Goal: Communication & Community: Participate in discussion

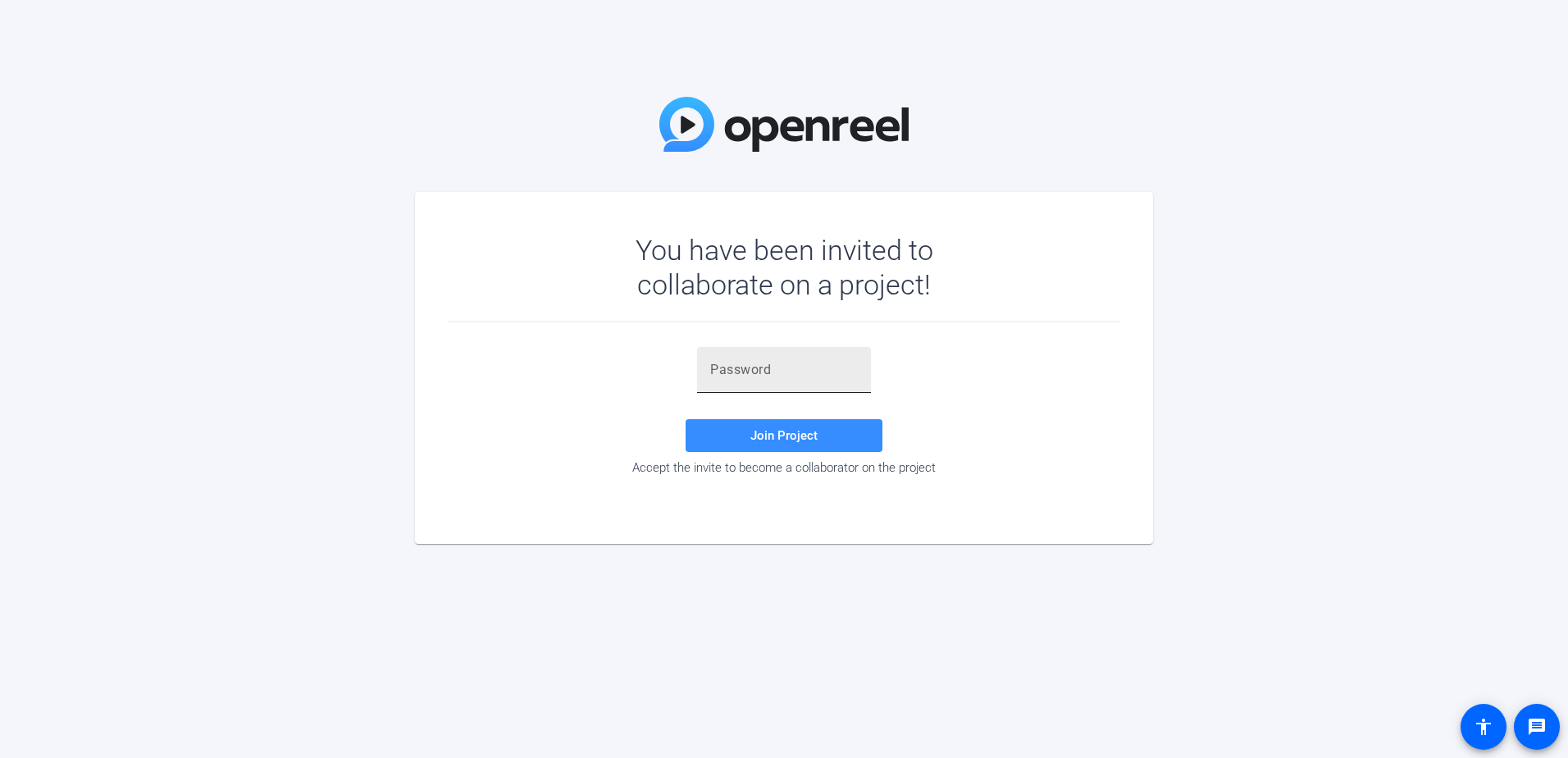
click at [754, 373] on input "text" at bounding box center [784, 370] width 148 height 20
type input "}[PERSON_NAME]"
click at [748, 426] on span at bounding box center [784, 435] width 197 height 39
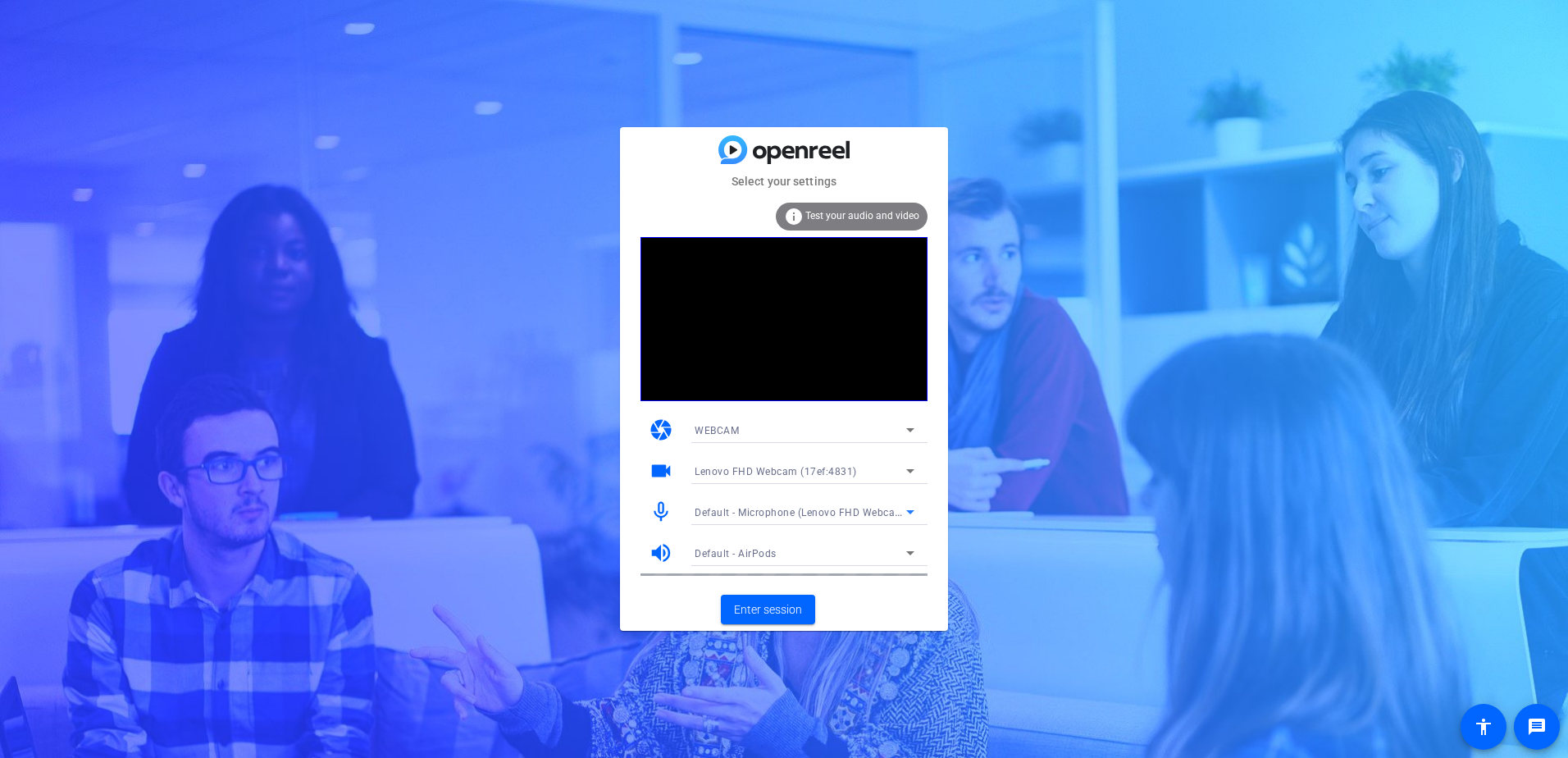
click at [877, 507] on span "Default - Microphone (Lenovo FHD Webcam Audio) (17ef:4831)" at bounding box center [847, 511] width 304 height 13
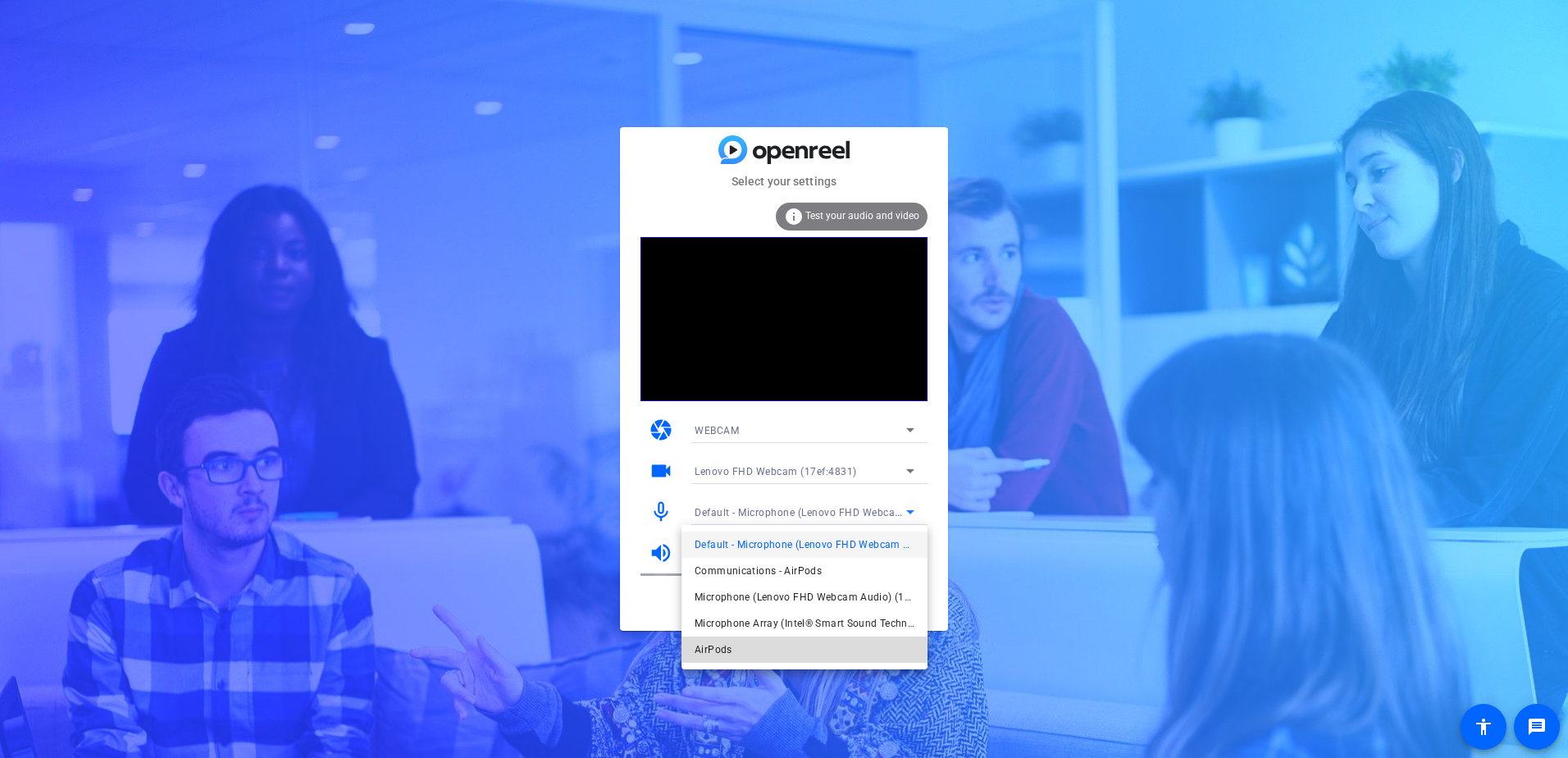
click at [721, 652] on span "AirPods" at bounding box center [713, 650] width 38 height 20
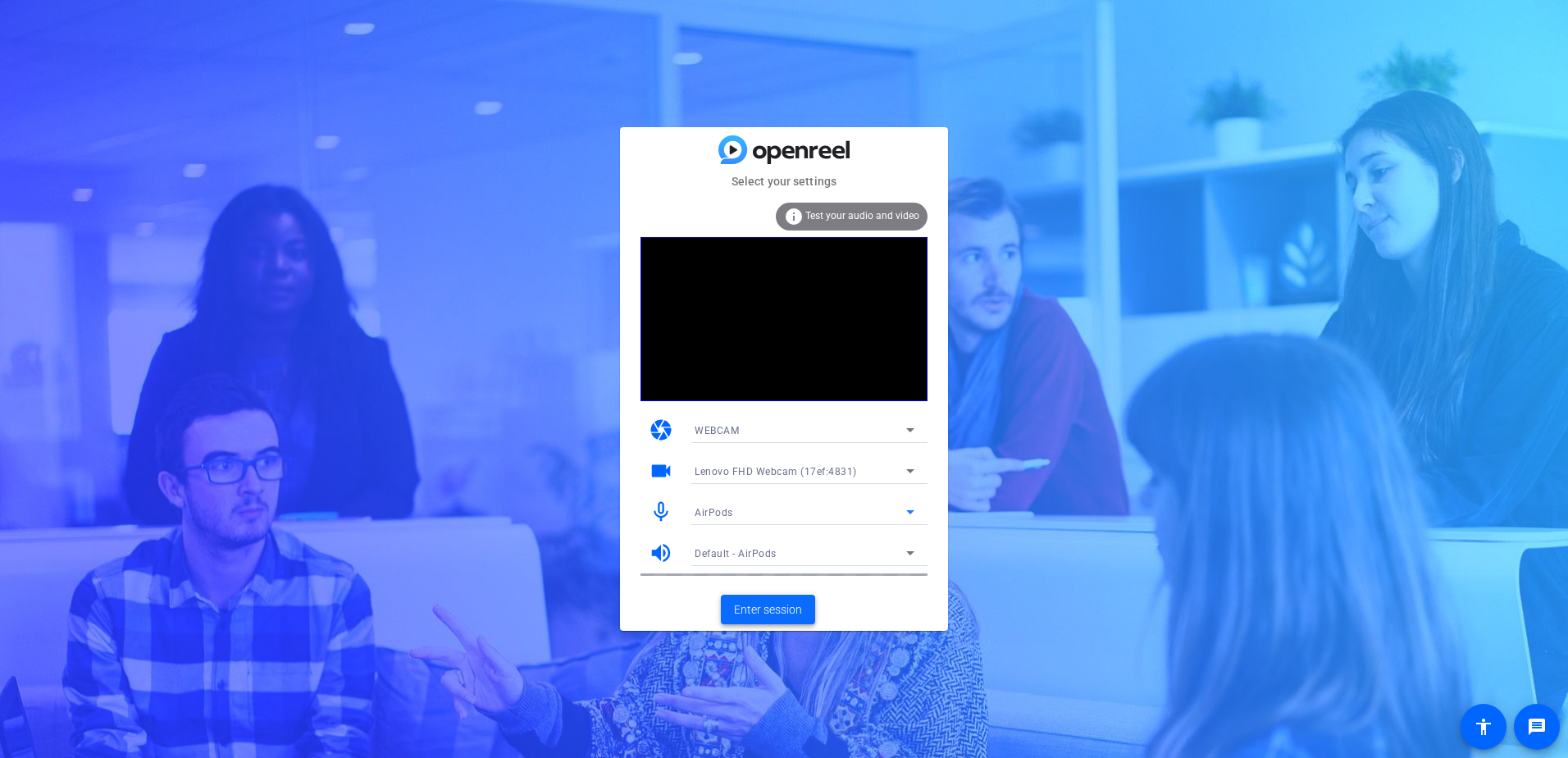
click at [785, 605] on span "Enter session" at bounding box center [768, 610] width 68 height 17
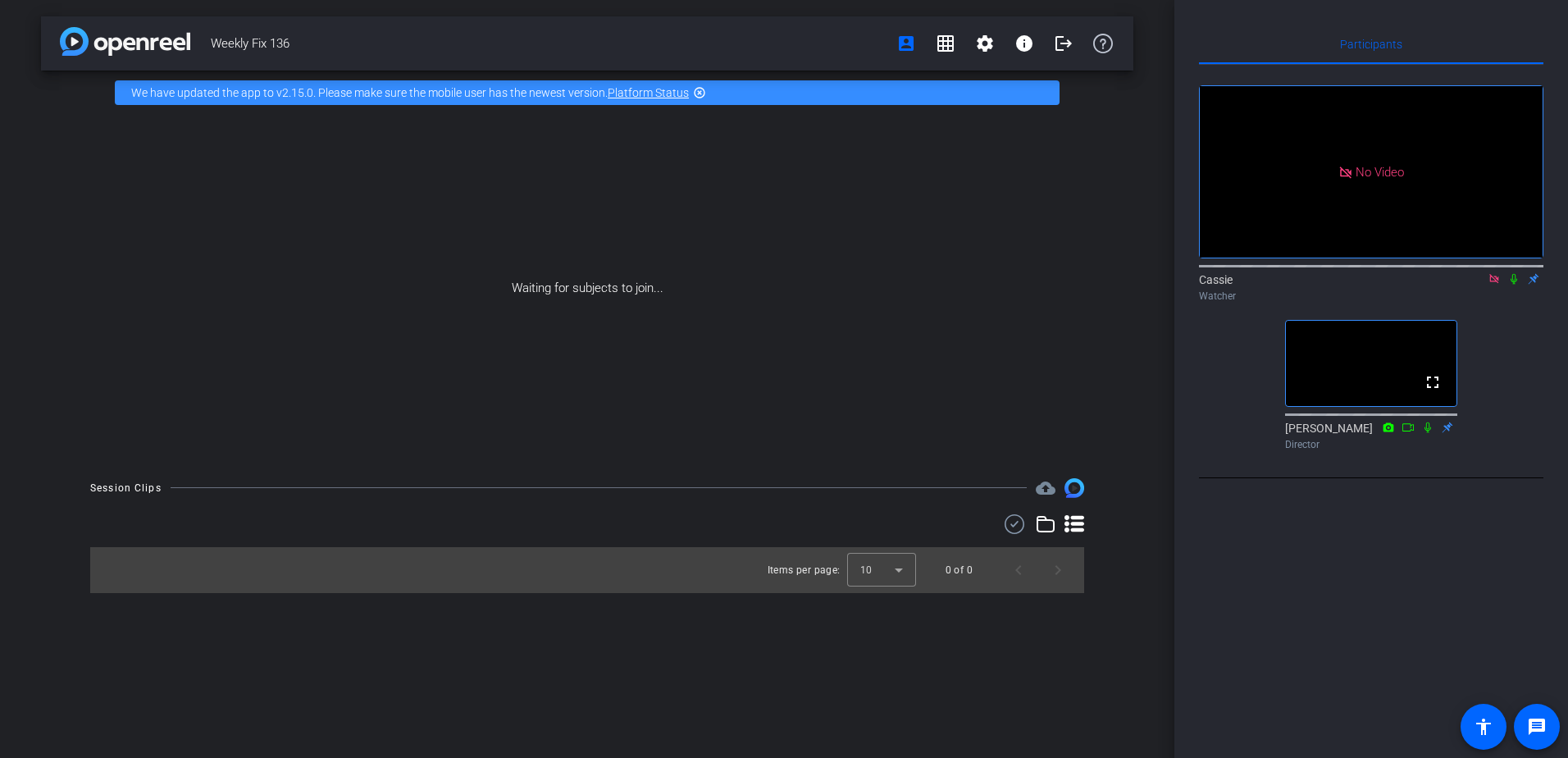
click at [1492, 284] on icon at bounding box center [1494, 279] width 13 height 12
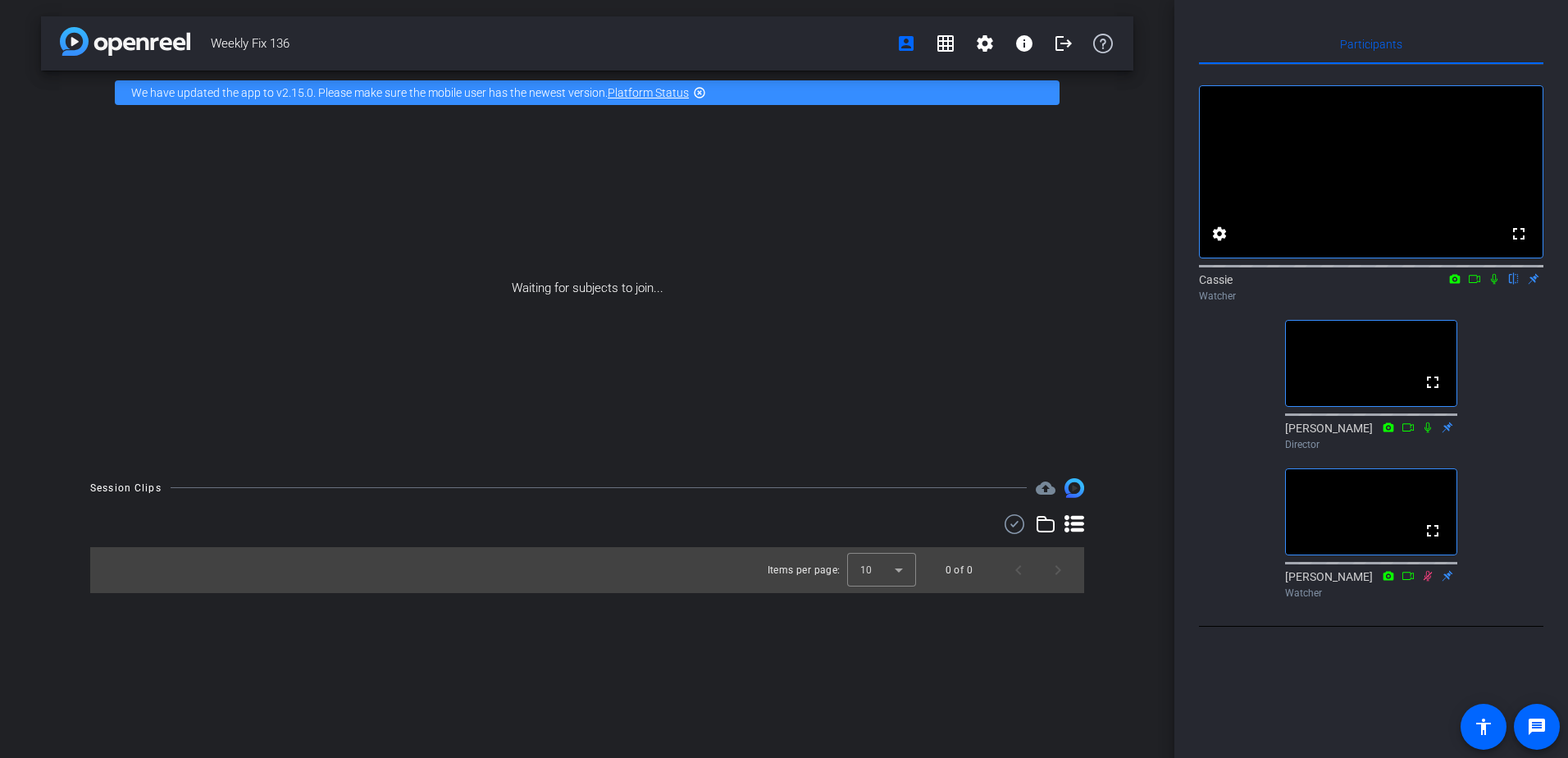
click at [1523, 409] on div "fullscreen settings Cassie flip Watcher fullscreen [PERSON_NAME] Director fulls…" at bounding box center [1370, 334] width 344 height 541
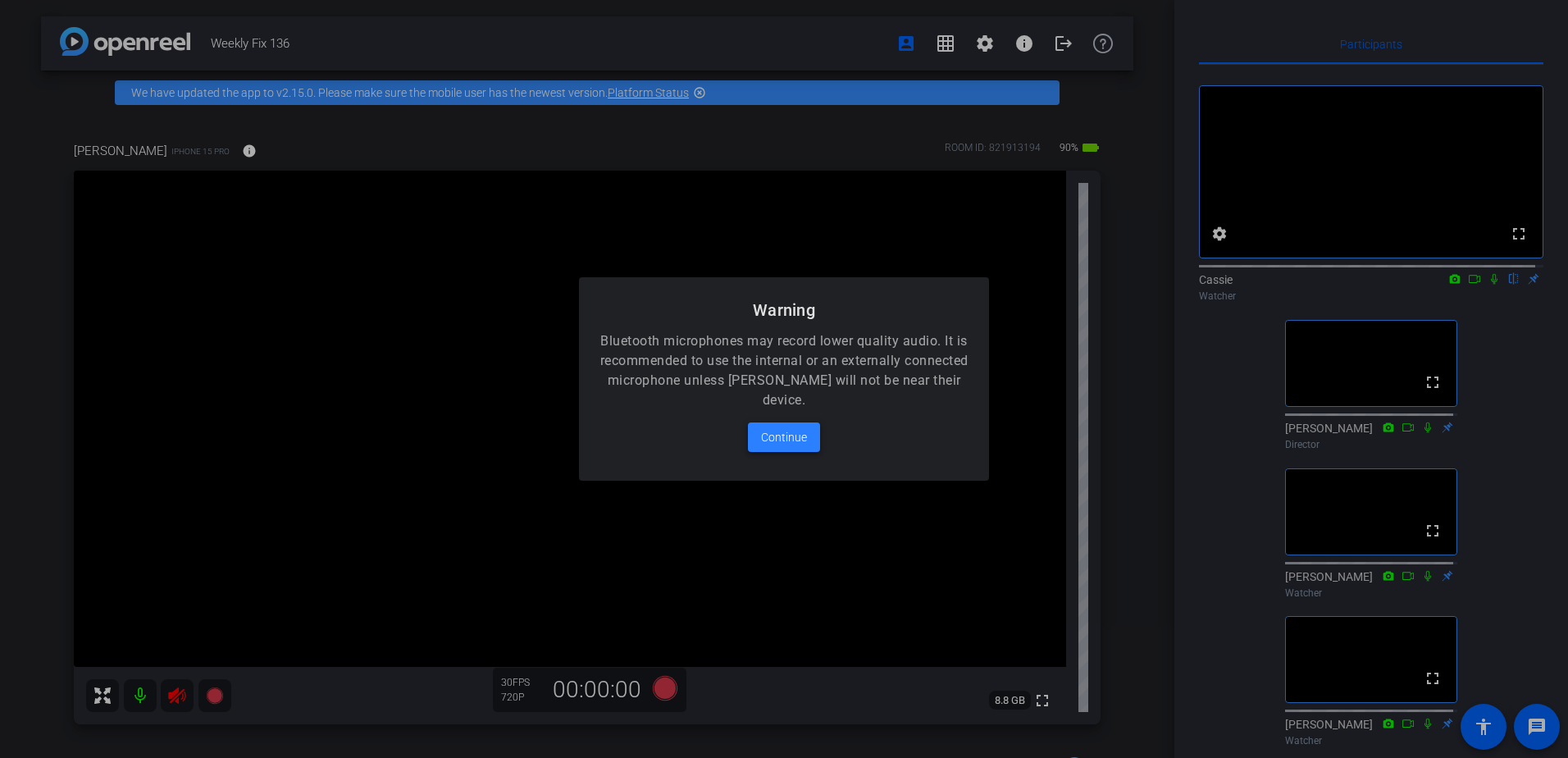
click at [771, 444] on span "Continue" at bounding box center [784, 437] width 46 height 20
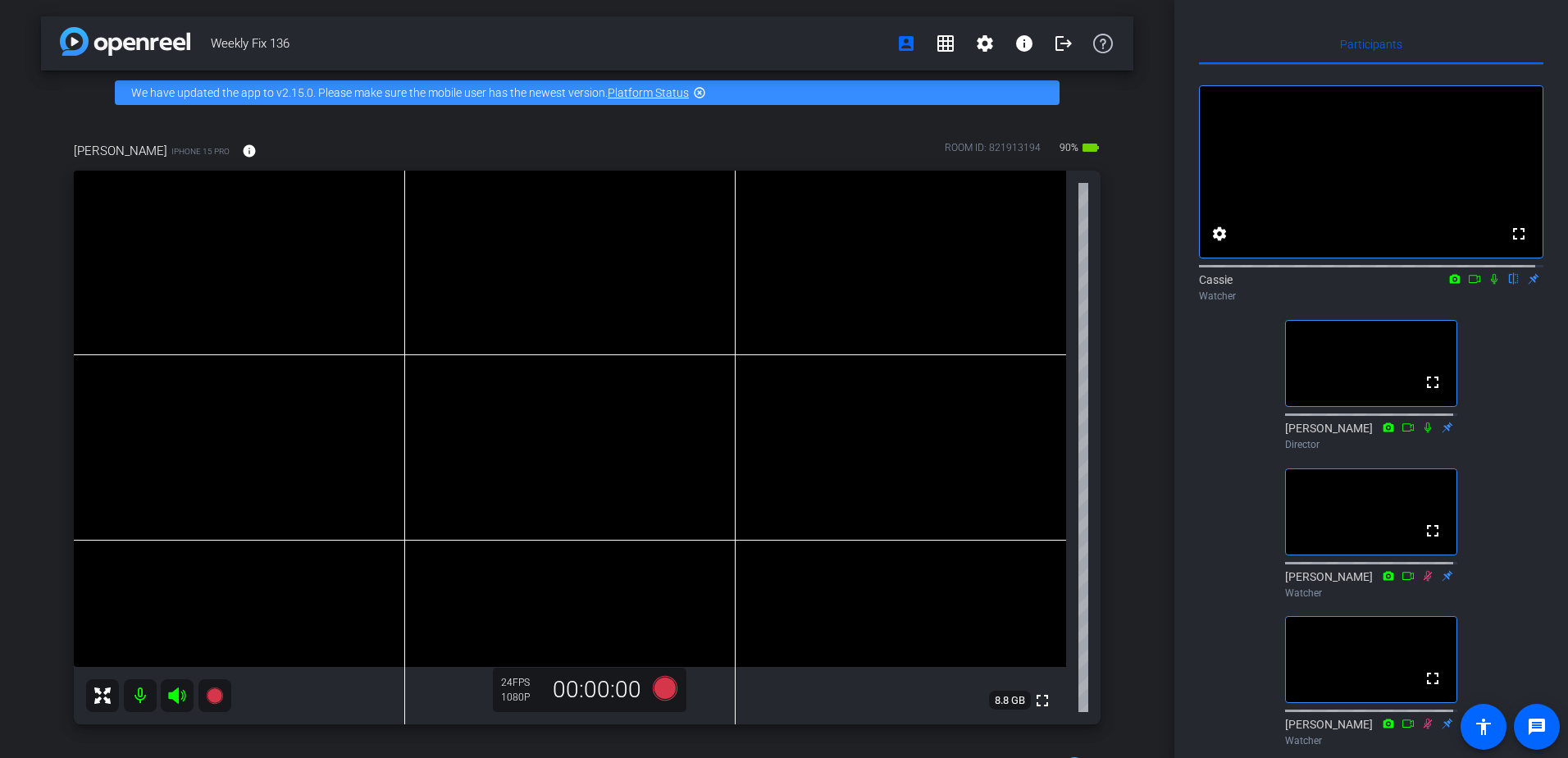
click at [1488, 284] on icon at bounding box center [1494, 279] width 13 height 12
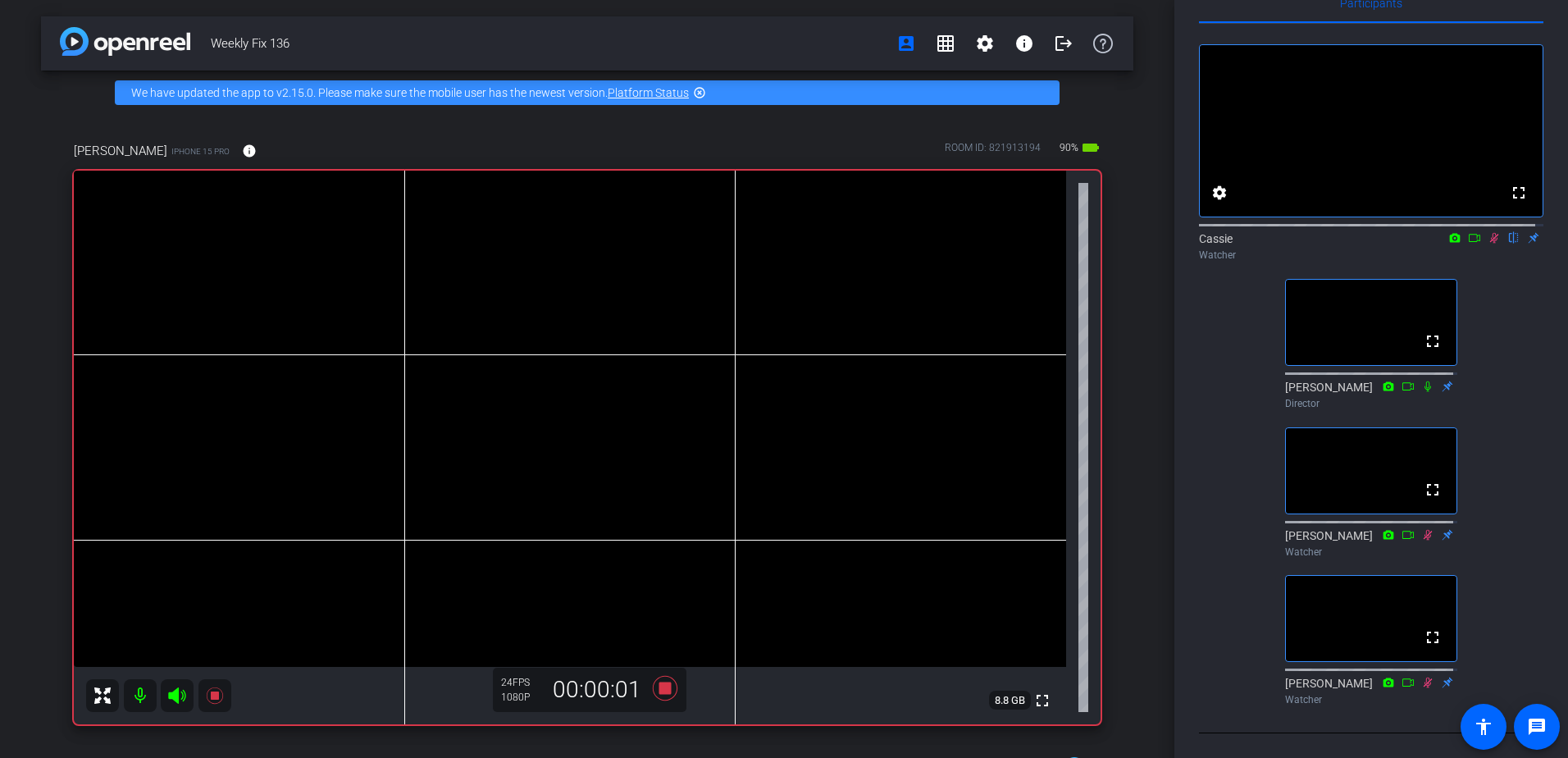
scroll to position [83, 0]
click at [1490, 233] on icon at bounding box center [1495, 239] width 9 height 11
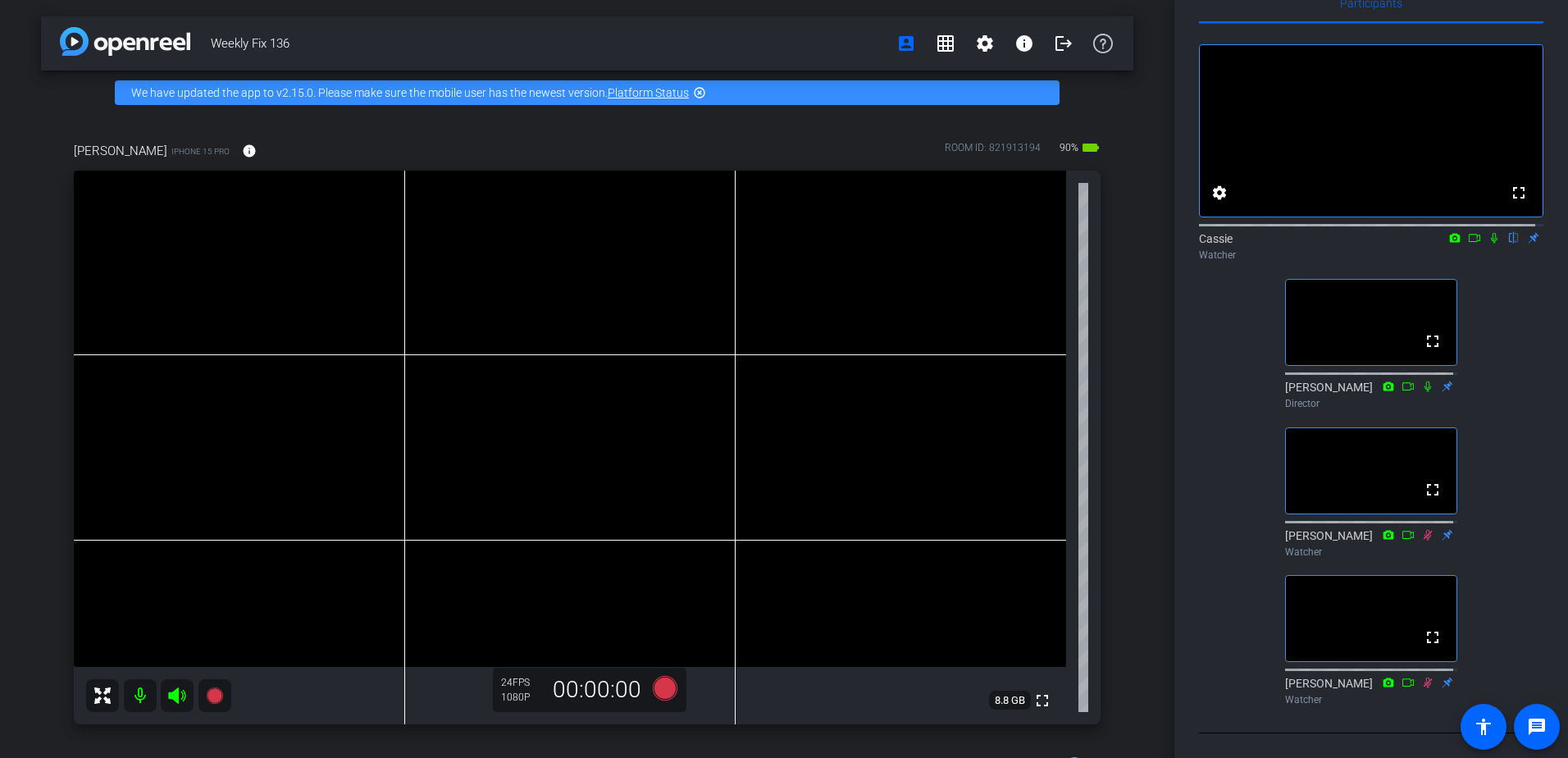
click at [1491, 233] on icon at bounding box center [1494, 239] width 6 height 11
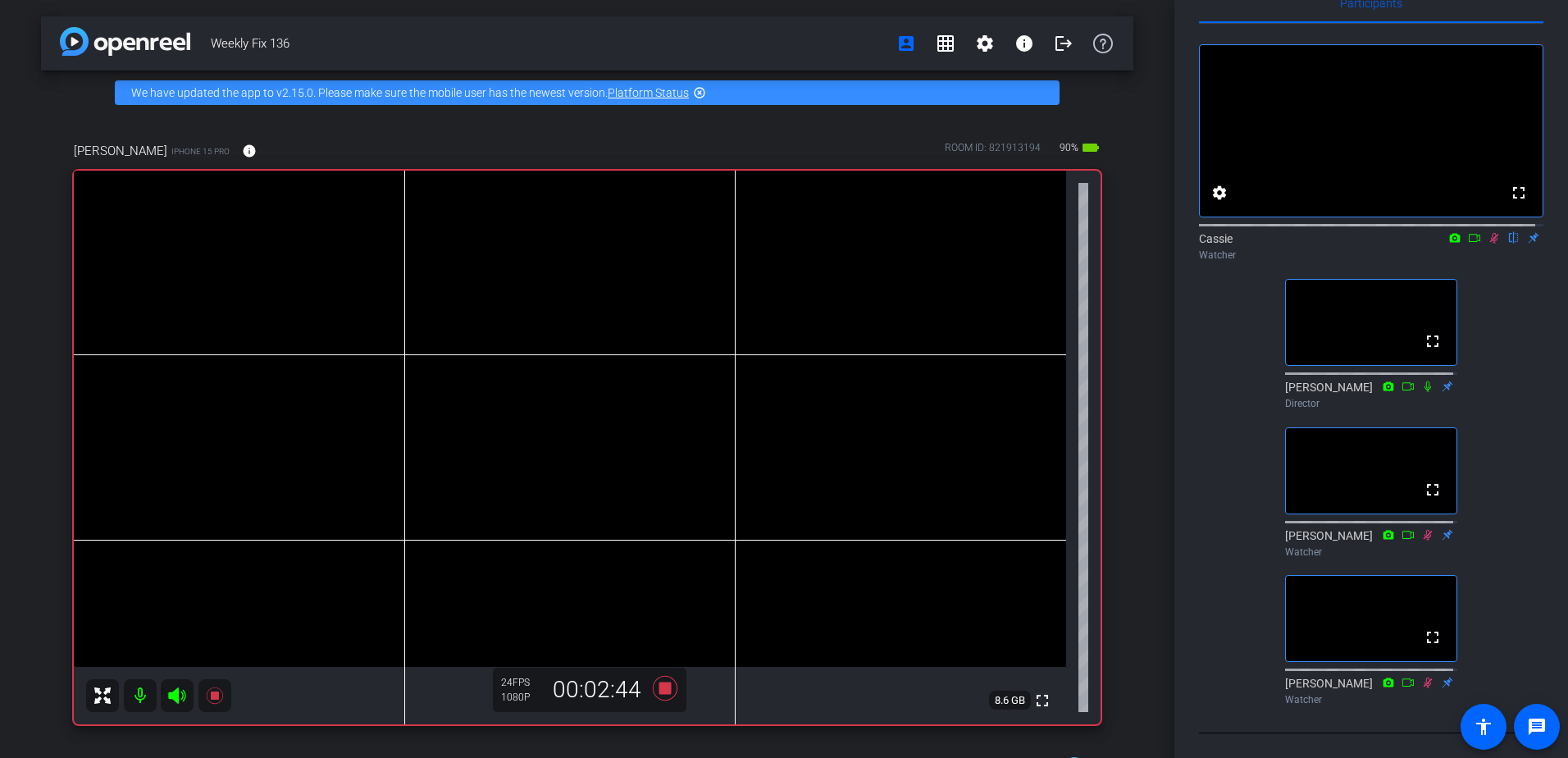
click at [1488, 232] on icon at bounding box center [1494, 238] width 13 height 12
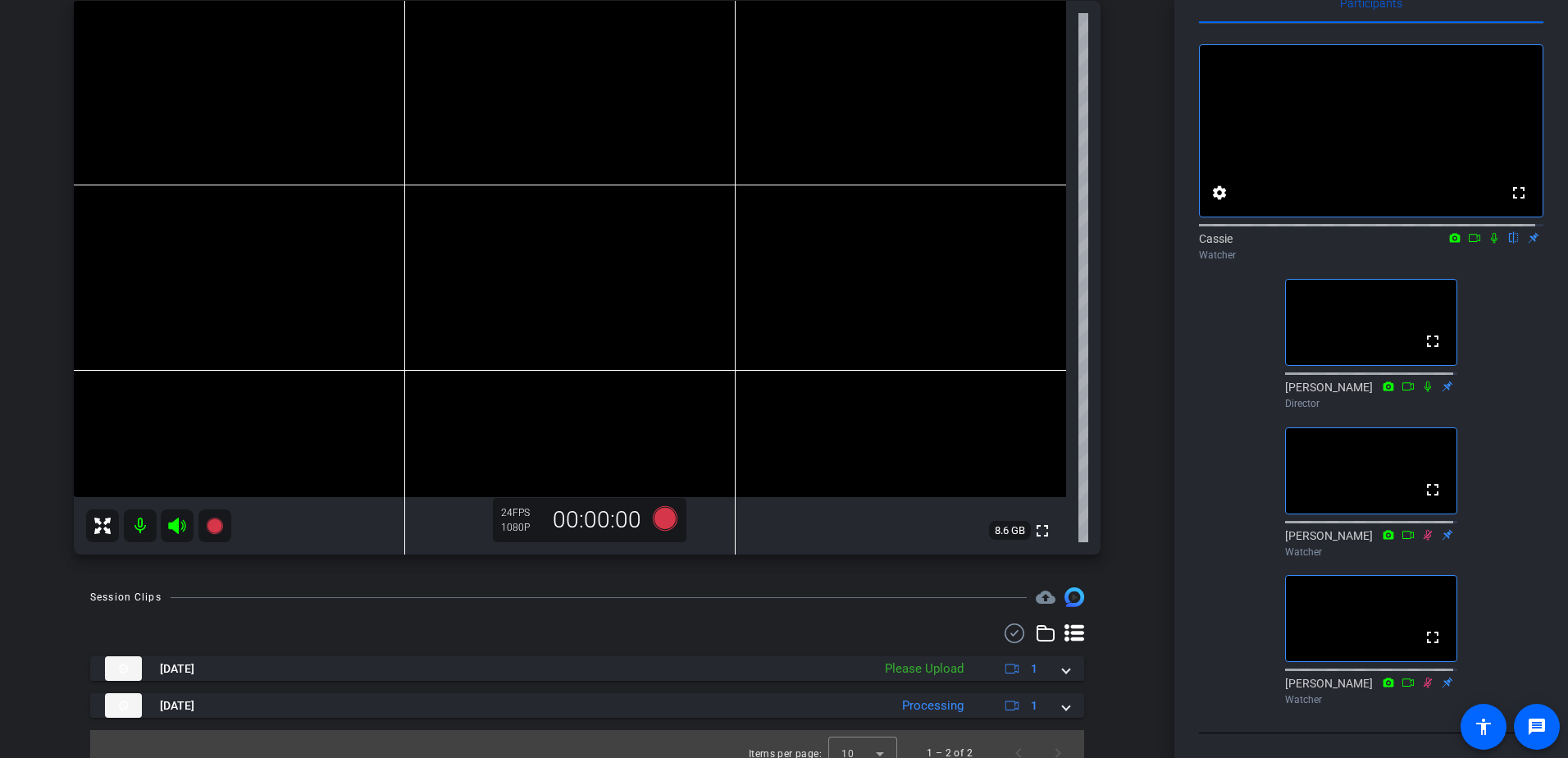
scroll to position [188, 0]
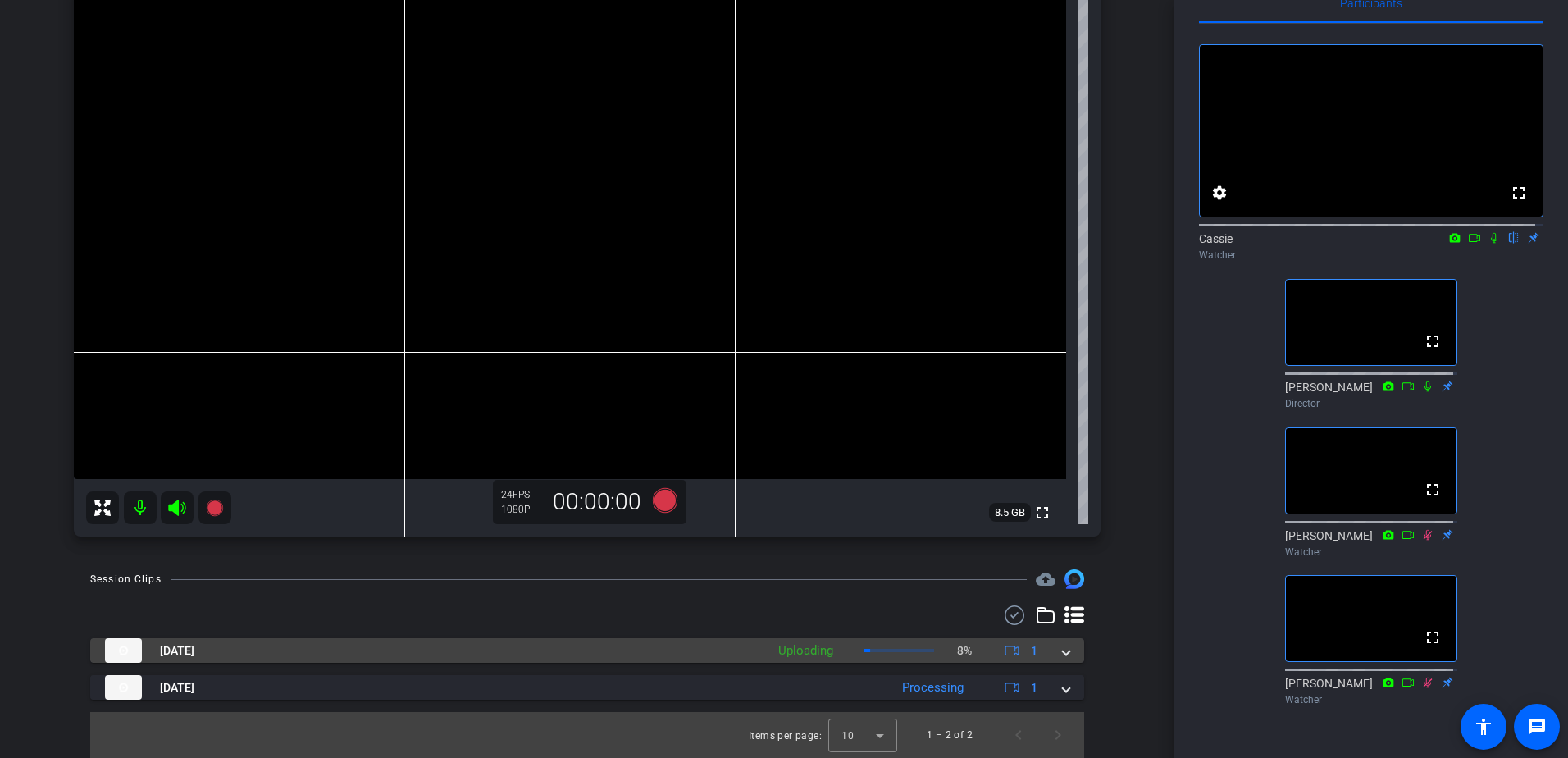
click at [1062, 654] on mat-expansion-panel-header "[DATE] Uploading 8% 1" at bounding box center [587, 651] width 994 height 25
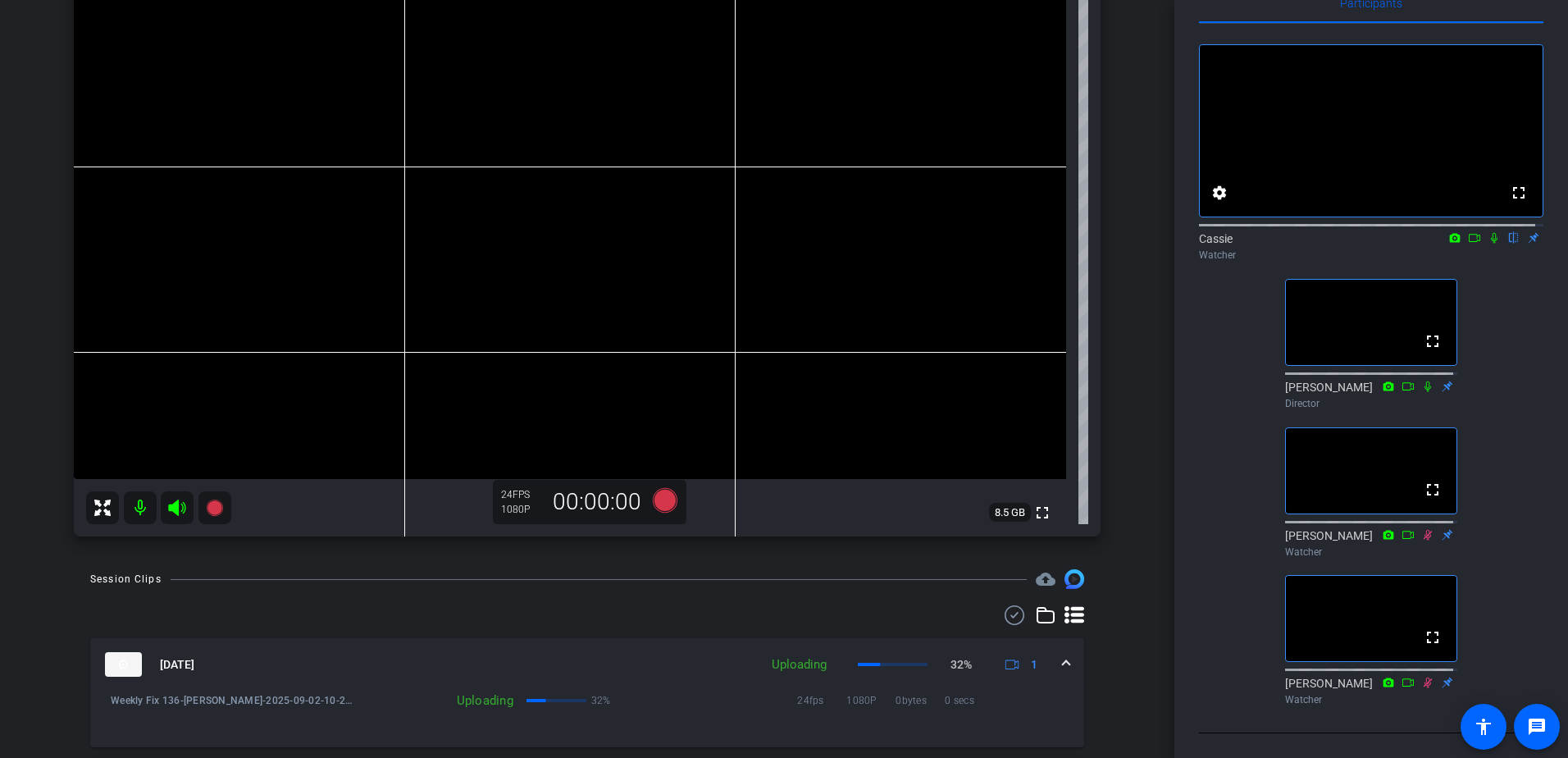
click at [1063, 659] on span at bounding box center [1066, 664] width 6 height 17
